Goal: Complete application form

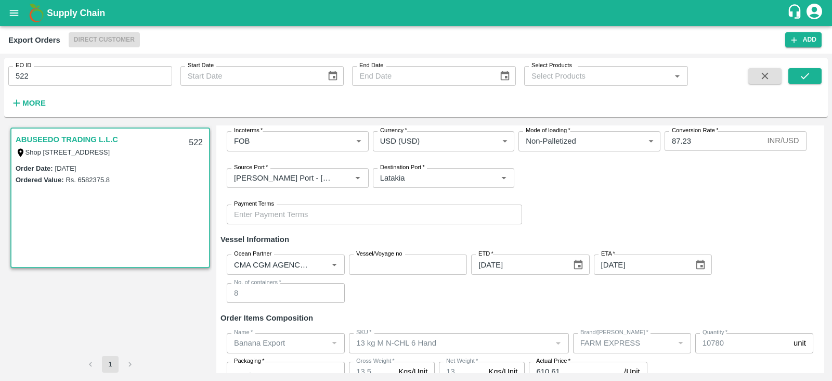
scroll to position [146, 0]
click at [321, 265] on icon "Clear" at bounding box center [322, 264] width 10 height 10
click at [285, 268] on input "Ocean Partner" at bounding box center [277, 264] width 95 height 14
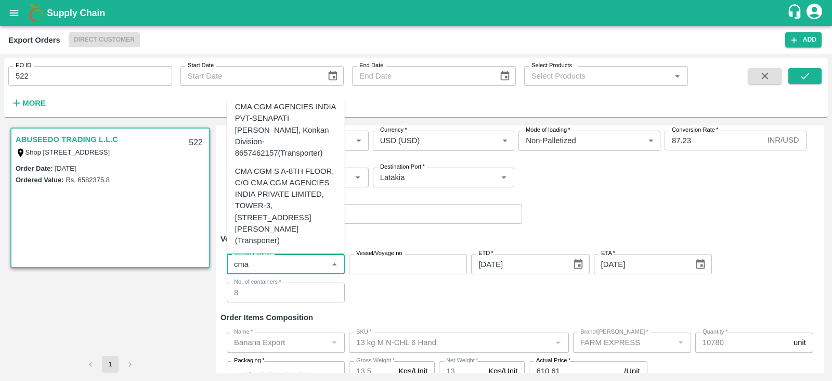
scroll to position [0, 0]
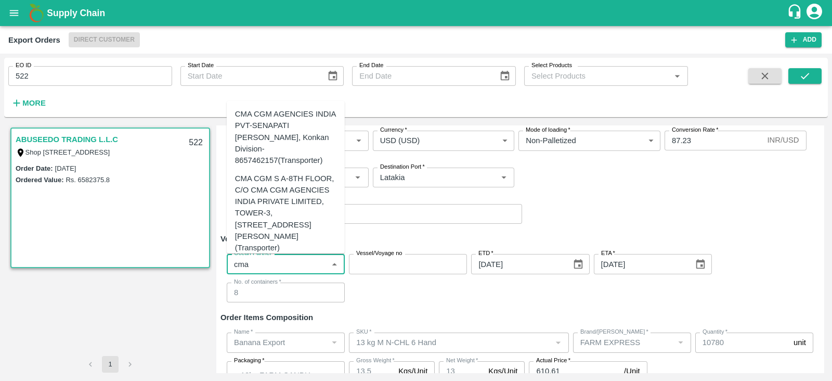
type input "cma"
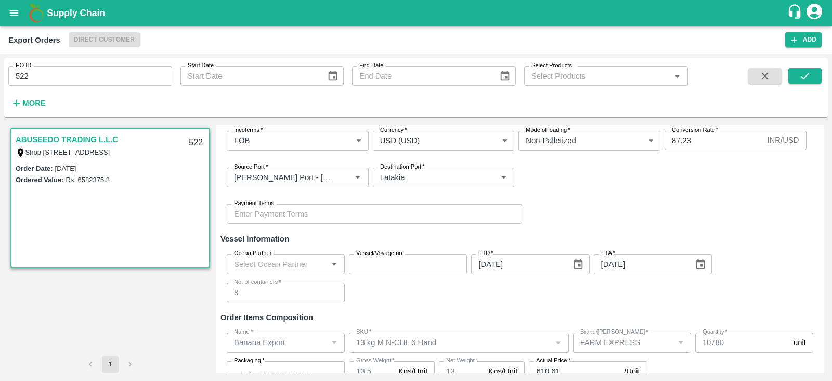
click at [377, 229] on div "Payment Terms Payment Terms" at bounding box center [520, 214] width 599 height 36
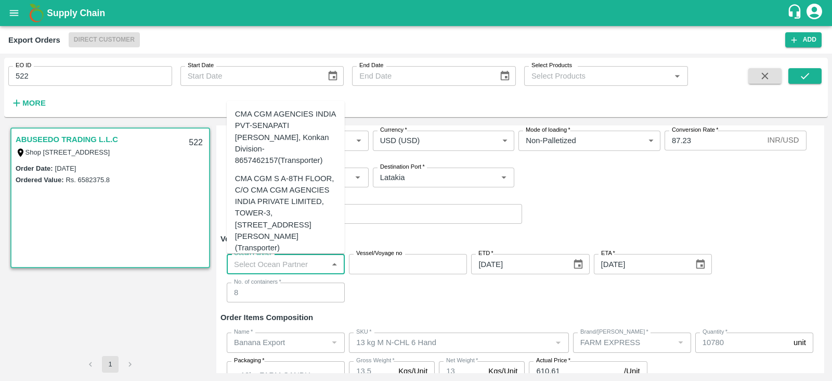
click at [284, 258] on input "Ocean Partner" at bounding box center [277, 264] width 95 height 14
type input "cma cgm"
click at [305, 190] on div "CMA CGM S A-8TH FLOOR, C/O CMA CGM AGENCIES INDIA PRIVATE LIMITED, TOWER-3, [ST…" at bounding box center [285, 213] width 101 height 81
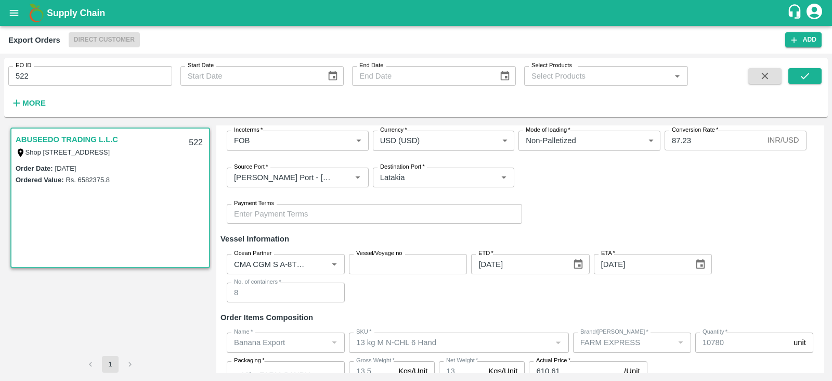
scroll to position [200, 0]
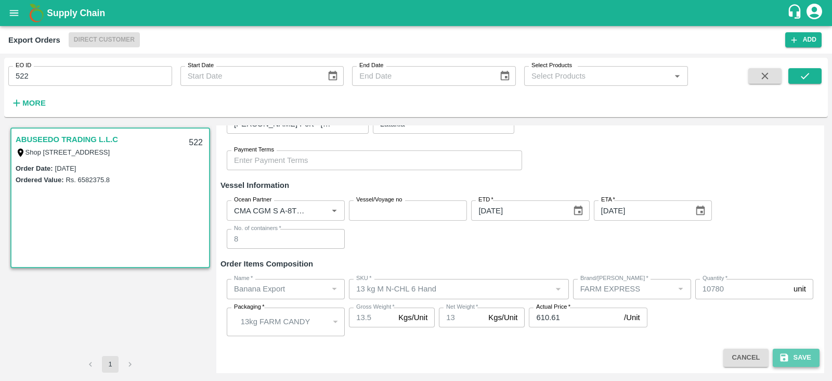
click at [786, 355] on icon "submit" at bounding box center [784, 358] width 8 height 8
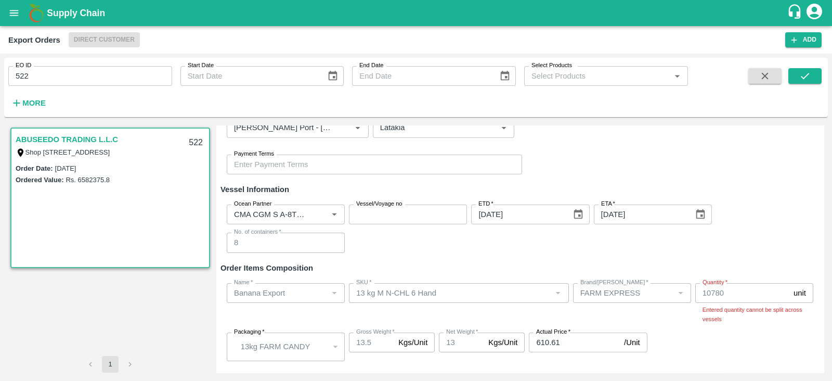
scroll to position [207, 0]
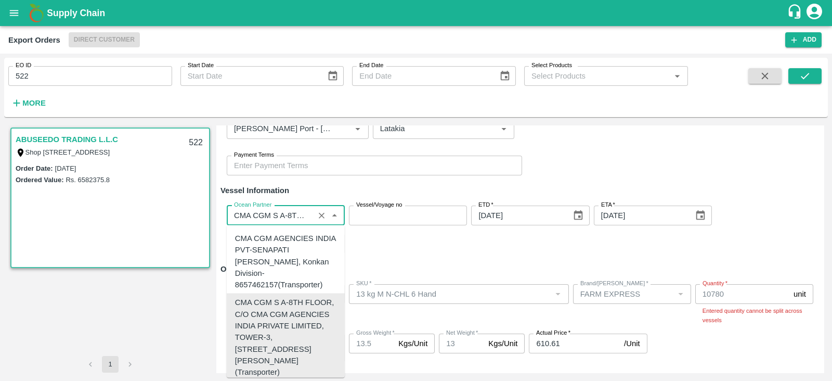
click at [306, 214] on input "Ocean Partner" at bounding box center [270, 216] width 81 height 14
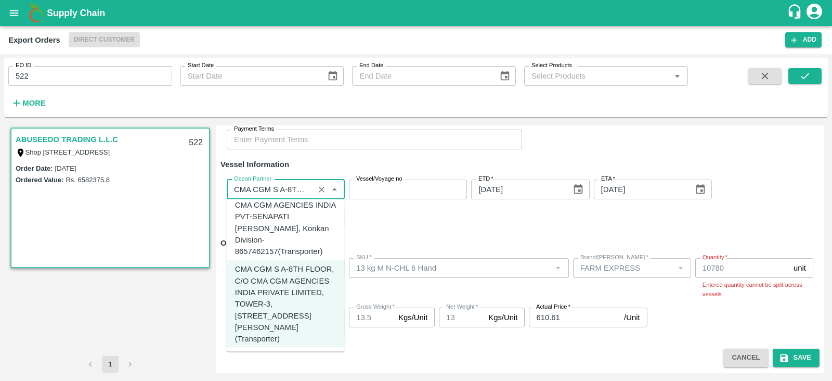
scroll to position [233, 0]
click at [281, 190] on input "Ocean Partner" at bounding box center [270, 190] width 81 height 14
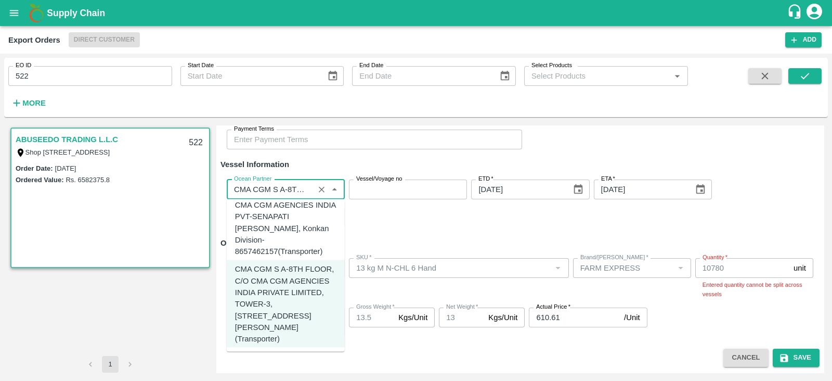
click at [281, 190] on input "Ocean Partner" at bounding box center [270, 190] width 81 height 14
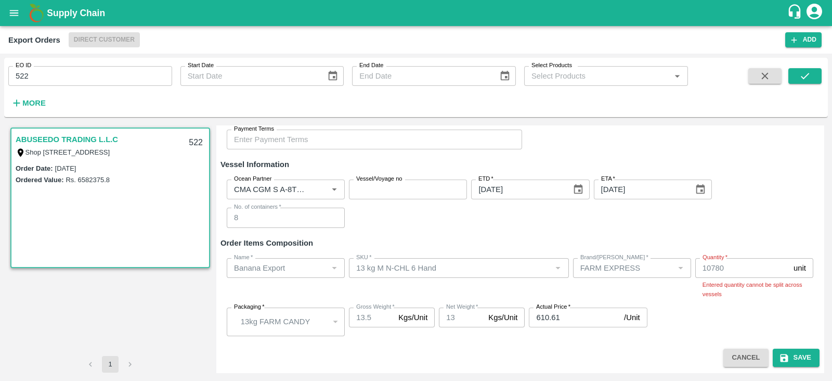
click at [433, 223] on div "Ocean Partner Ocean Partner Vessel/Voyage no Vessel/Voyage no ETD   * [DATE] ET…" at bounding box center [520, 203] width 599 height 65
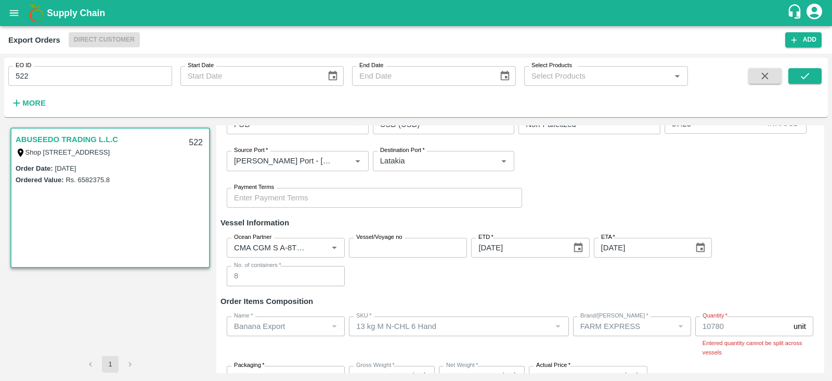
scroll to position [167, 0]
